Goal: Information Seeking & Learning: Find contact information

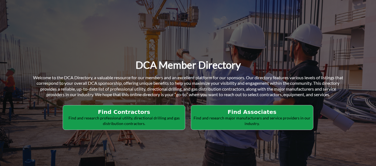
scroll to position [111, 0]
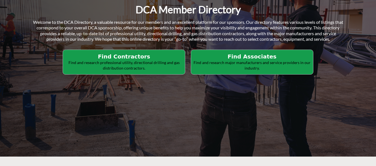
click at [122, 65] on p "Find and research professional utility, directional drilling and gas distributi…" at bounding box center [124, 65] width 119 height 11
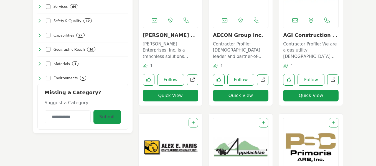
scroll to position [194, 0]
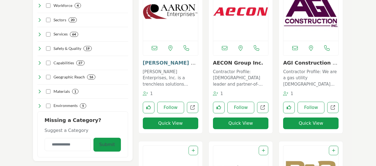
click at [162, 64] on link "Aaron Enterprises In..." at bounding box center [170, 66] width 55 height 12
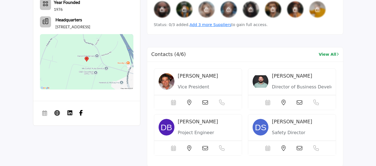
scroll to position [554, 0]
